Goal: Information Seeking & Learning: Learn about a topic

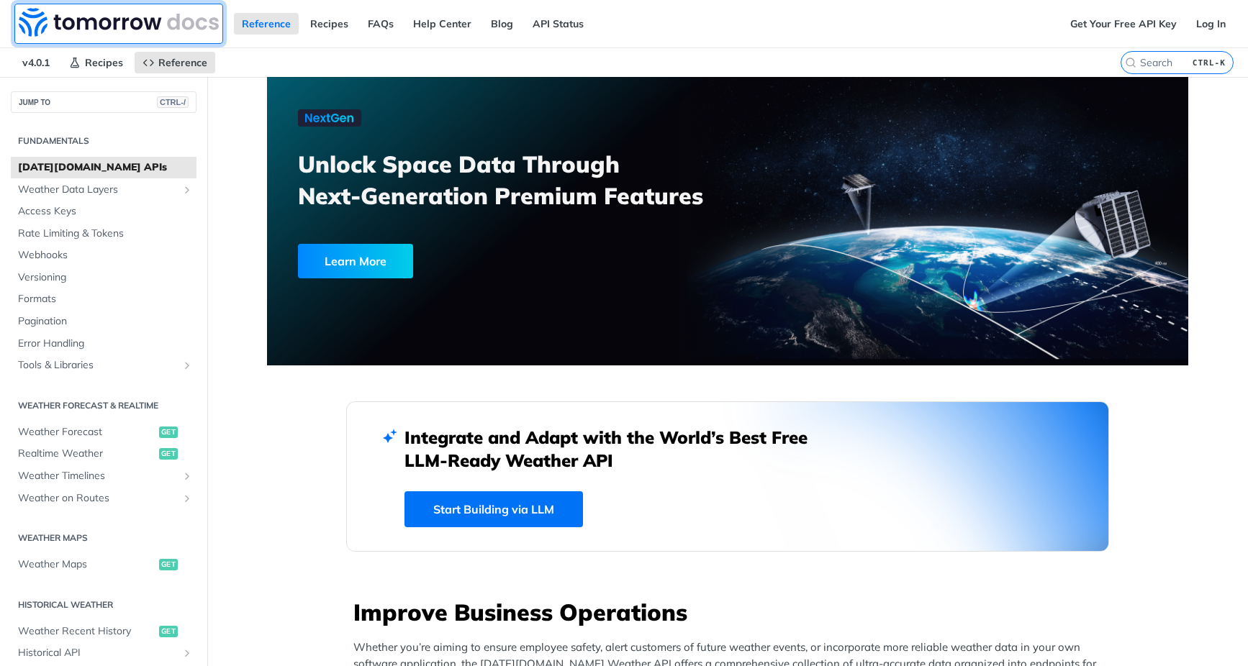
click at [96, 23] on img at bounding box center [119, 22] width 200 height 29
click at [83, 435] on span "Weather Forecast" at bounding box center [86, 432] width 137 height 14
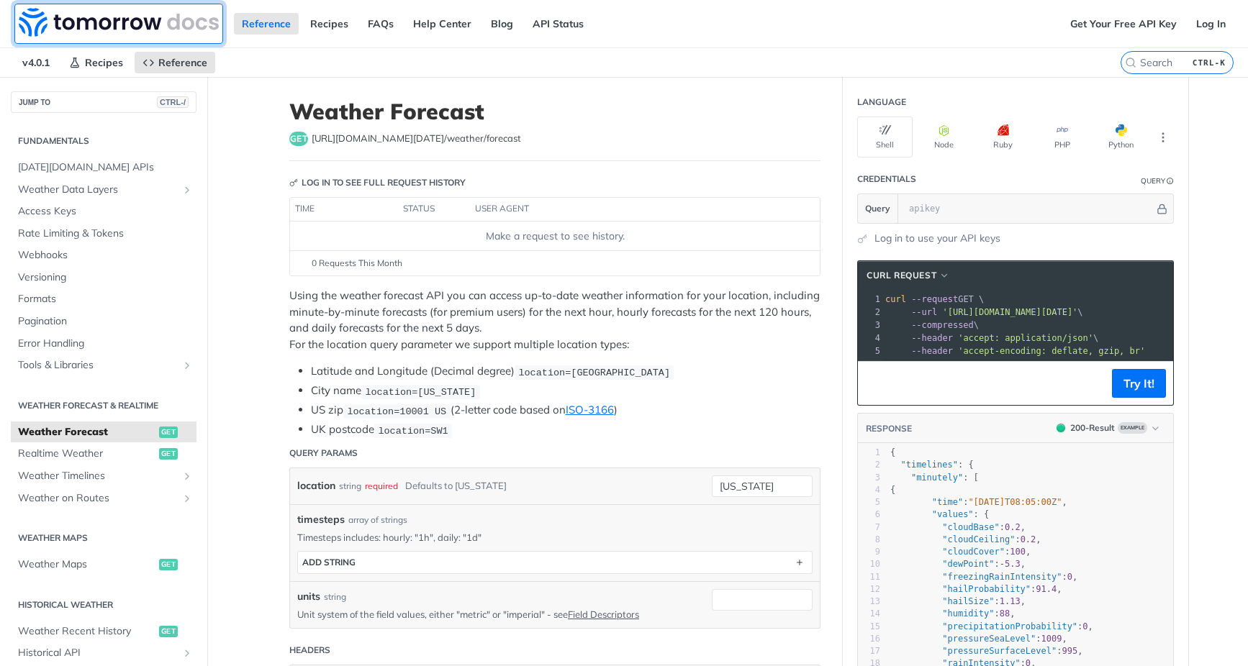
click at [112, 17] on img at bounding box center [119, 22] width 200 height 29
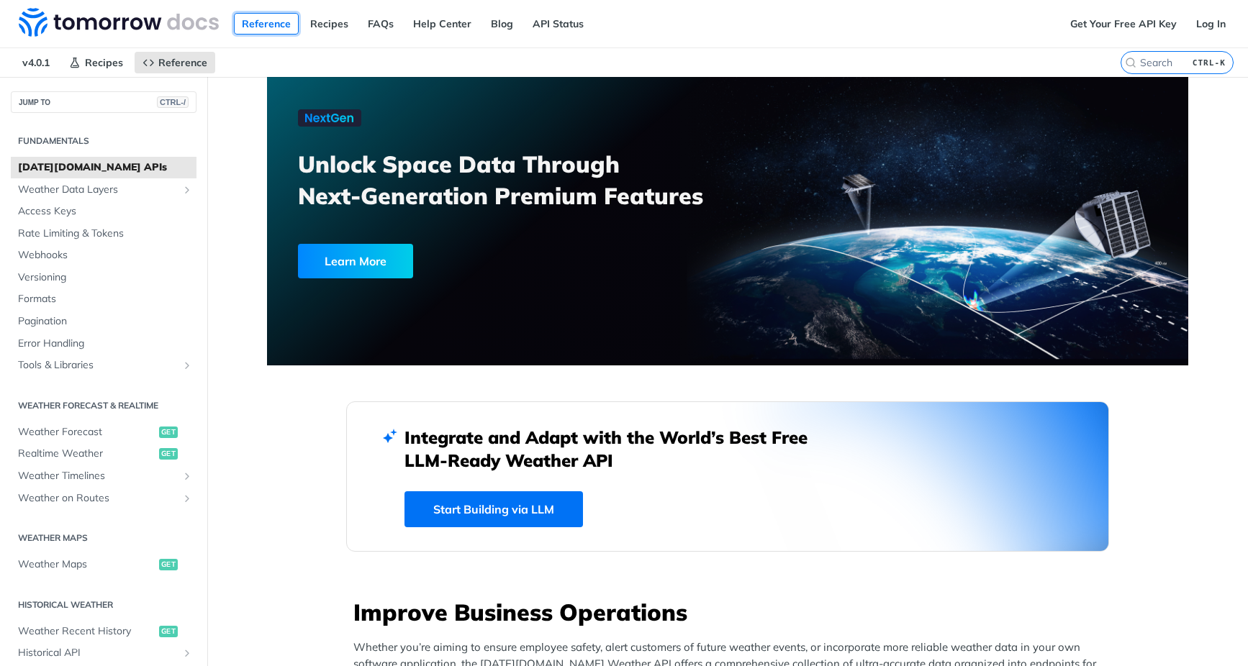
click at [281, 27] on link "Reference" at bounding box center [266, 24] width 65 height 22
click at [322, 18] on link "Recipes" at bounding box center [329, 24] width 54 height 22
